Goal: Transaction & Acquisition: Purchase product/service

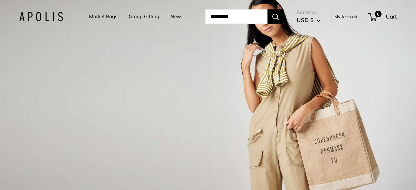
click at [101, 16] on link "Market Bags" at bounding box center [103, 16] width 28 height 9
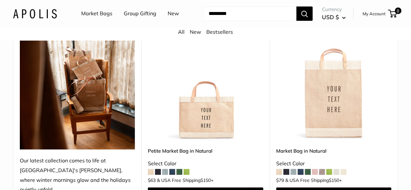
scroll to position [162, 0]
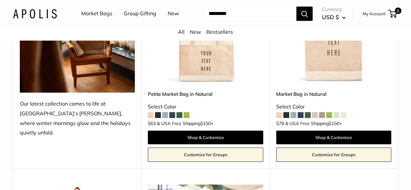
click at [0, 0] on img at bounding box center [0, 0] width 0 height 0
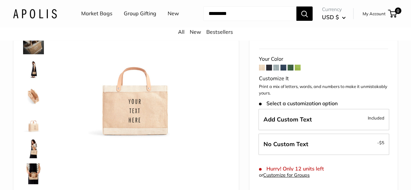
scroll to position [65, 0]
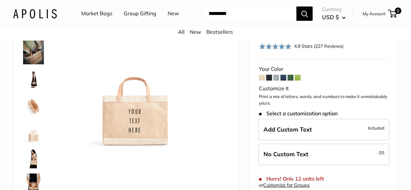
click at [39, 64] on img at bounding box center [33, 51] width 21 height 28
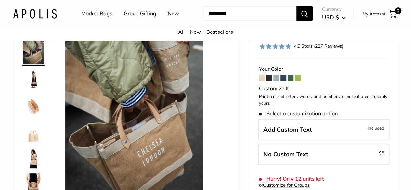
click at [33, 142] on img at bounding box center [33, 131] width 21 height 21
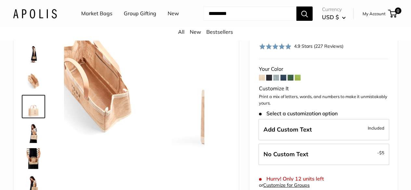
scroll to position [27, 0]
